Goal: Information Seeking & Learning: Learn about a topic

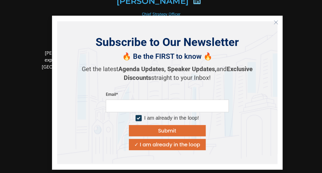
scroll to position [80, 0]
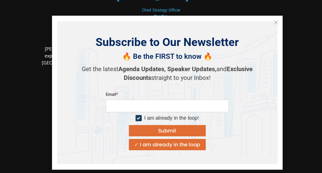
click at [276, 21] on icon "Close" at bounding box center [276, 22] width 5 height 5
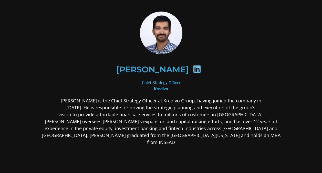
scroll to position [0, 0]
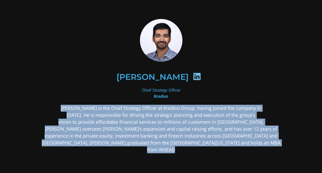
drag, startPoint x: 66, startPoint y: 108, endPoint x: 182, endPoint y: 147, distance: 122.7
click at [182, 147] on p "[PERSON_NAME] is the Chief Strategy Officer at Kredivo Group, having joined the…" at bounding box center [161, 129] width 249 height 48
copy p "[PERSON_NAME] is the Chief Strategy Officer at Kredivo Group, having joined the…"
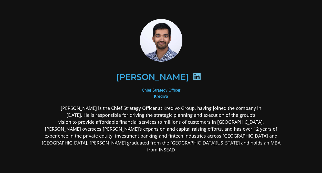
click at [130, 38] on div at bounding box center [161, 40] width 249 height 43
